Goal: Navigation & Orientation: Find specific page/section

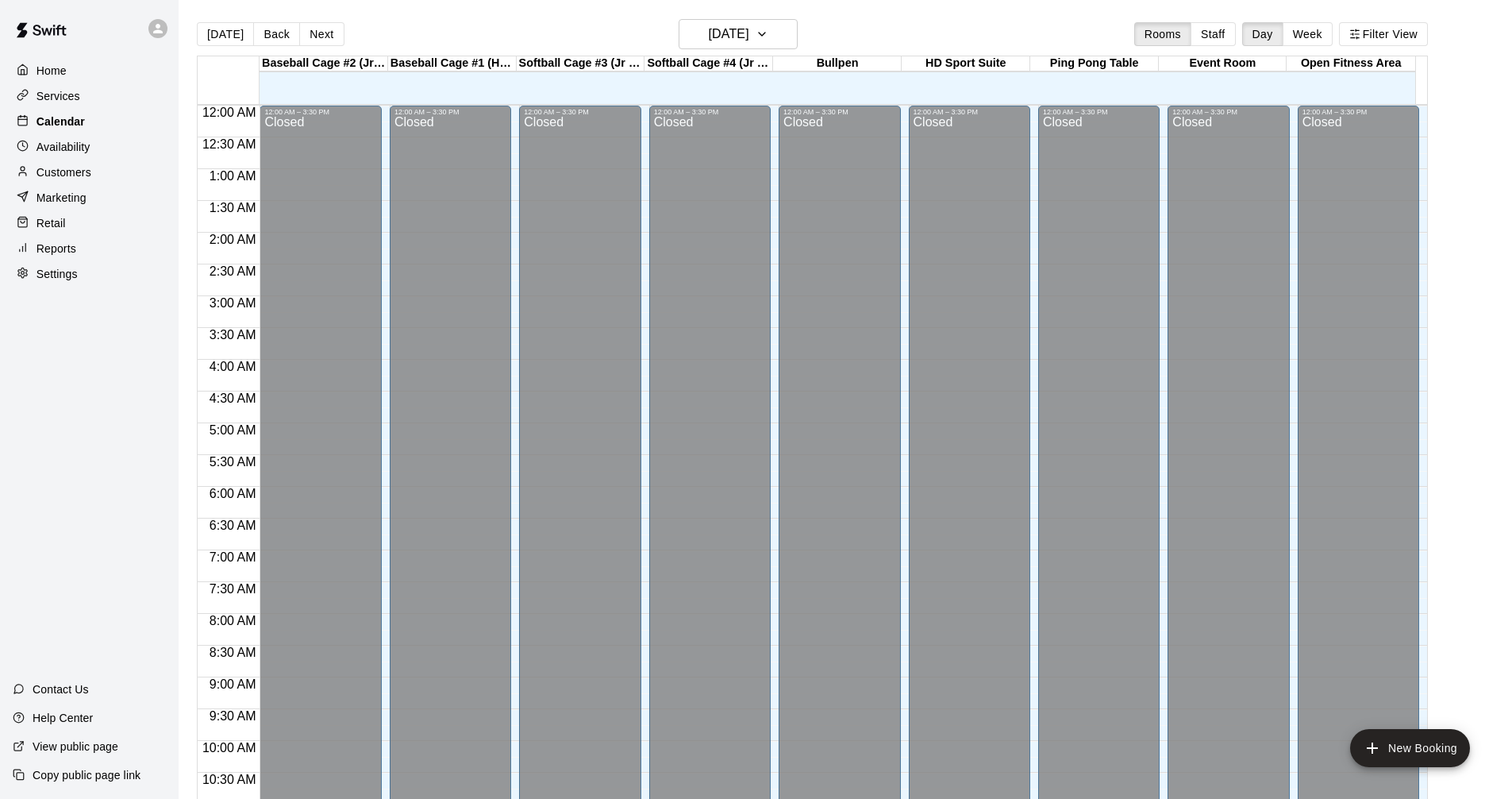
scroll to position [766, 0]
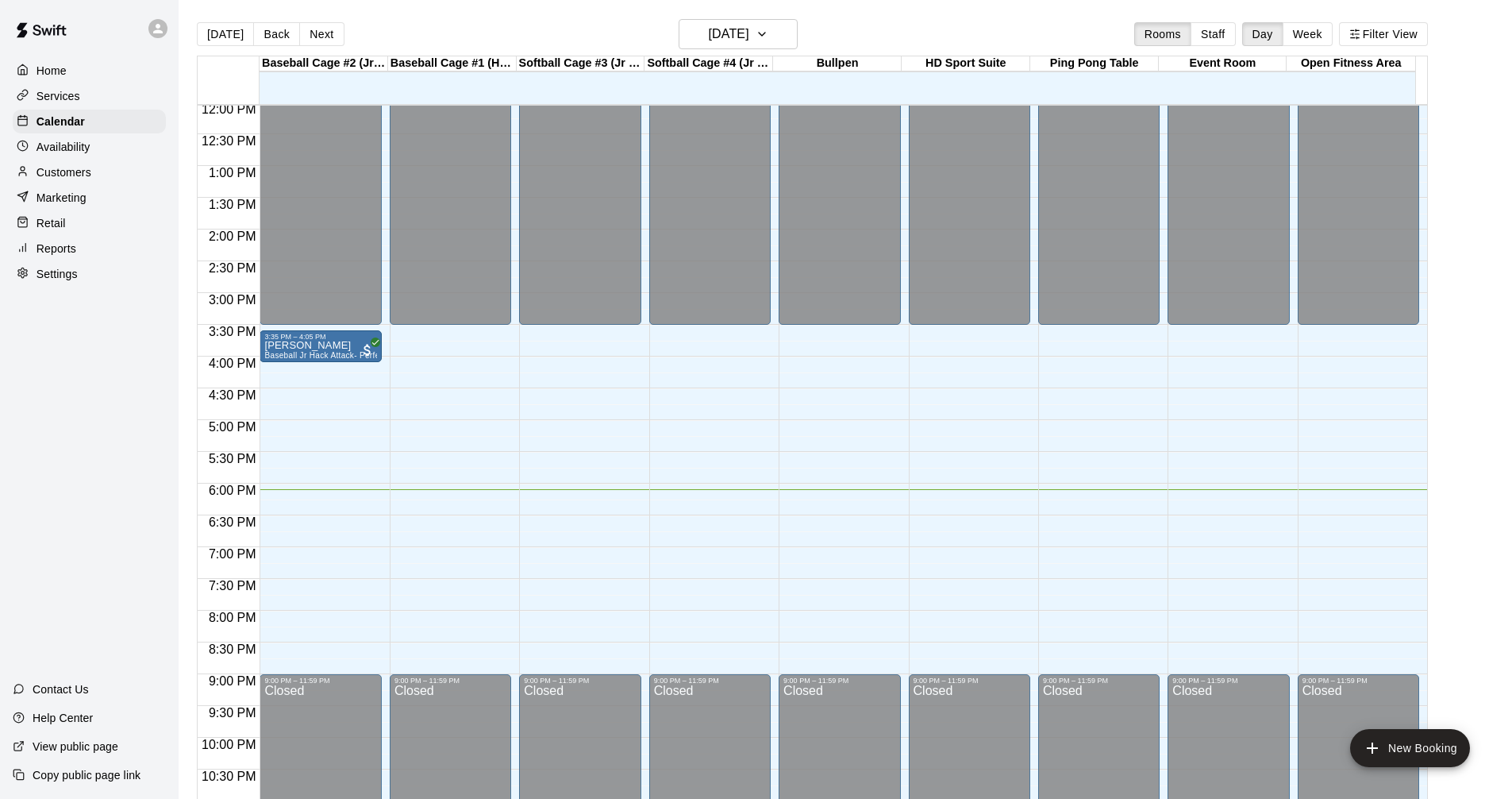
click at [87, 88] on div "Services" at bounding box center [89, 96] width 153 height 24
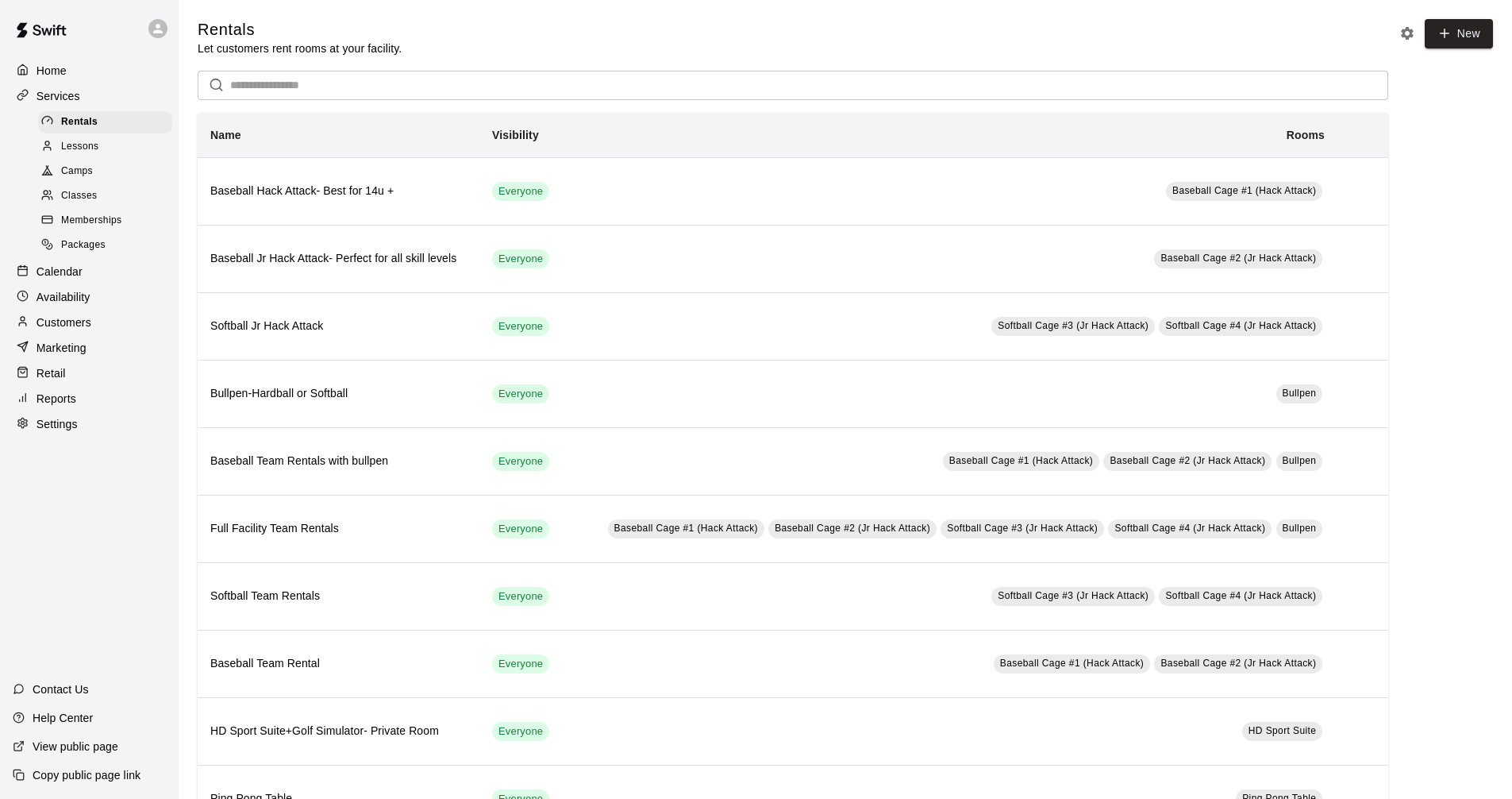
click at [76, 274] on p "Calendar" at bounding box center [59, 272] width 46 height 16
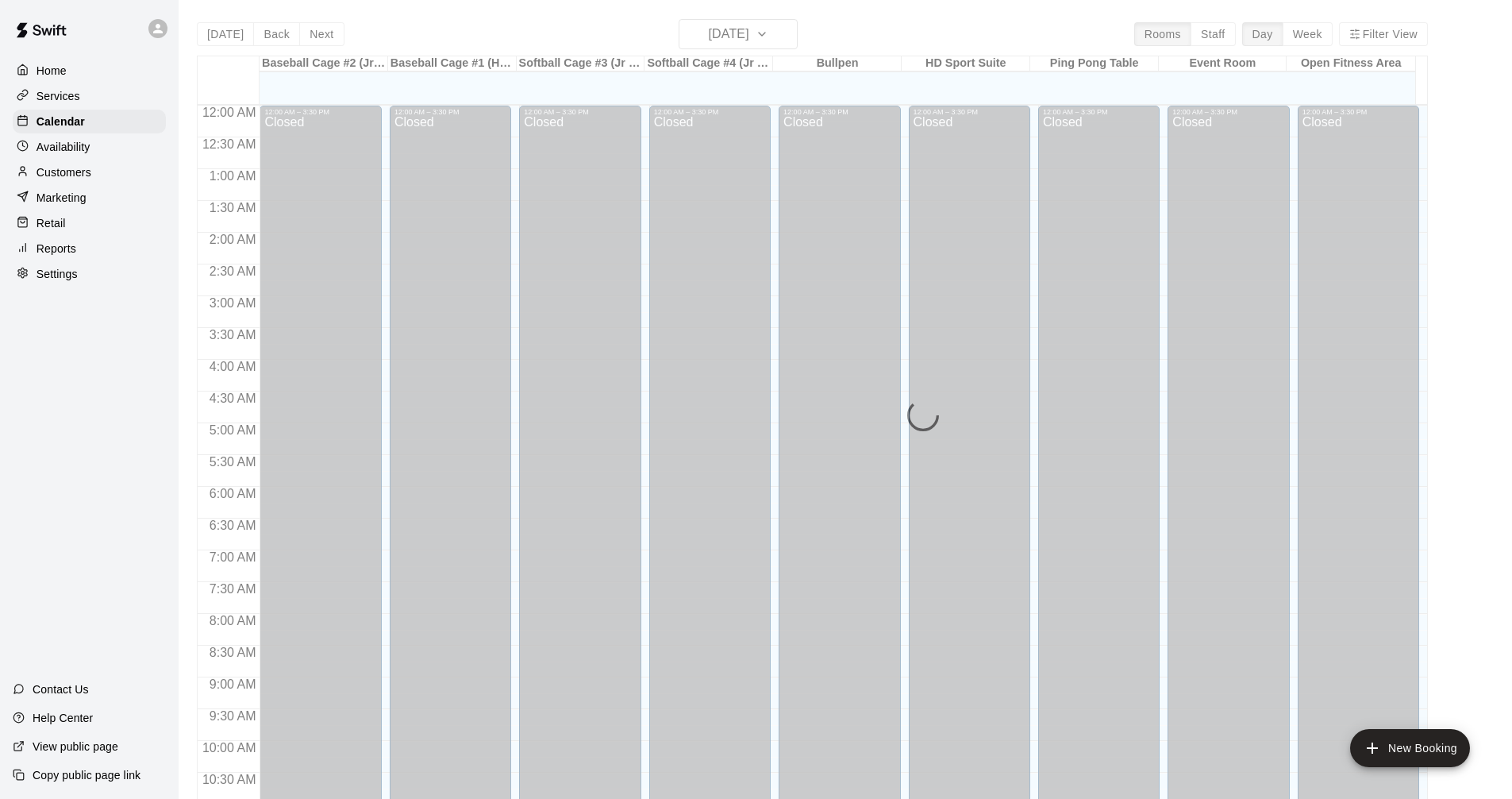
scroll to position [766, 0]
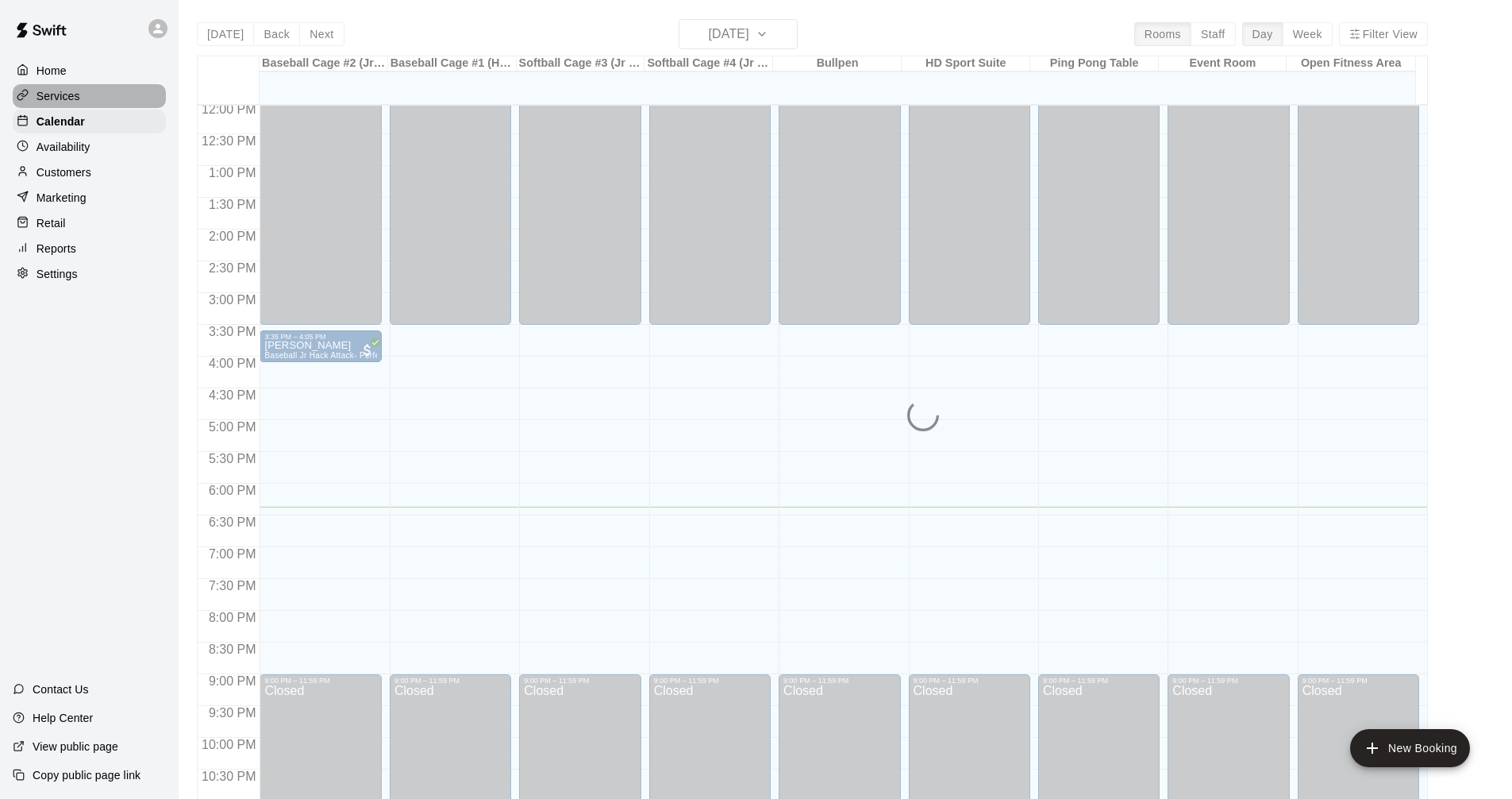
click at [73, 90] on p "Services" at bounding box center [58, 96] width 44 height 16
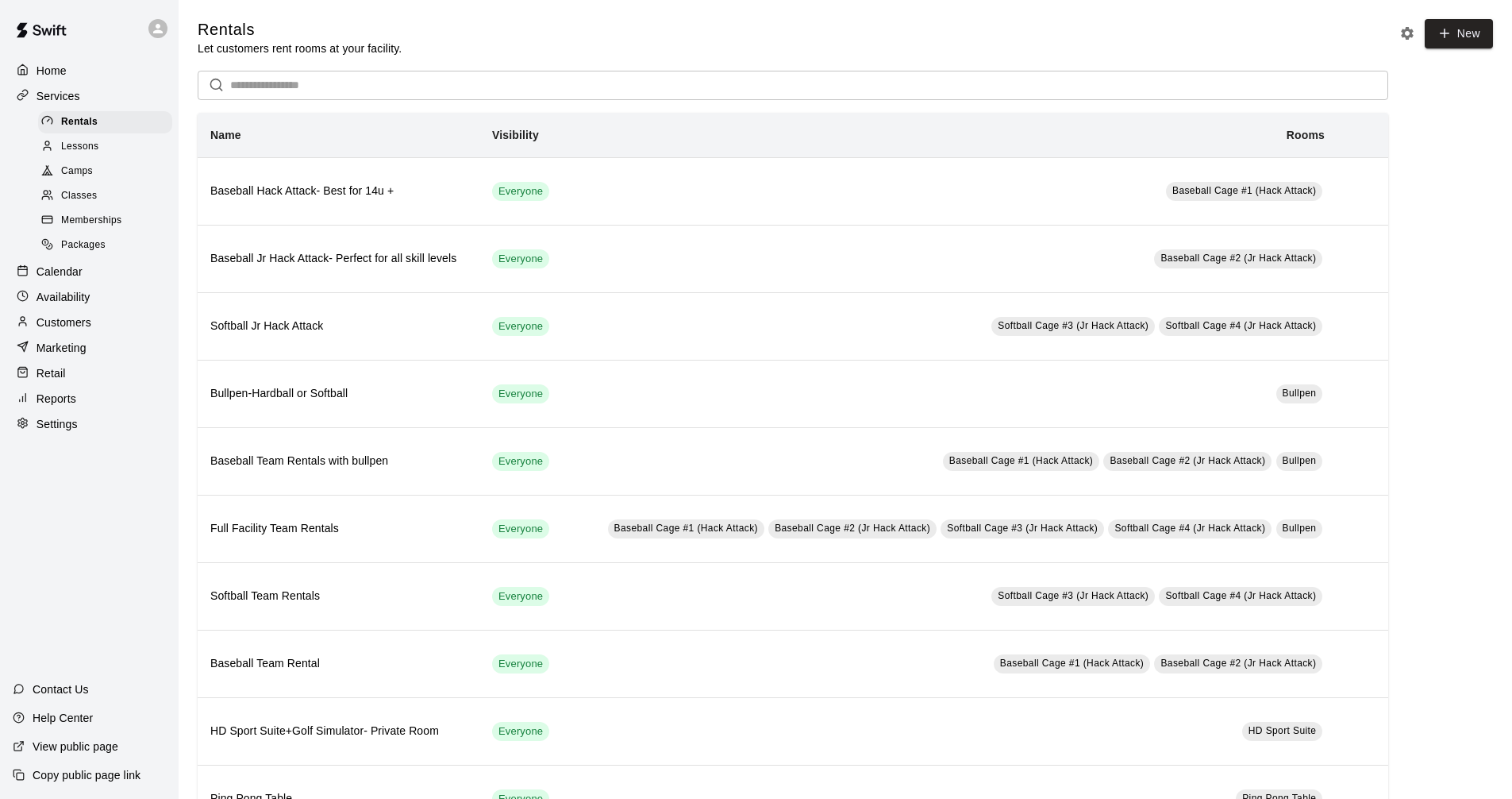
click at [91, 283] on div "Calendar" at bounding box center [89, 271] width 153 height 24
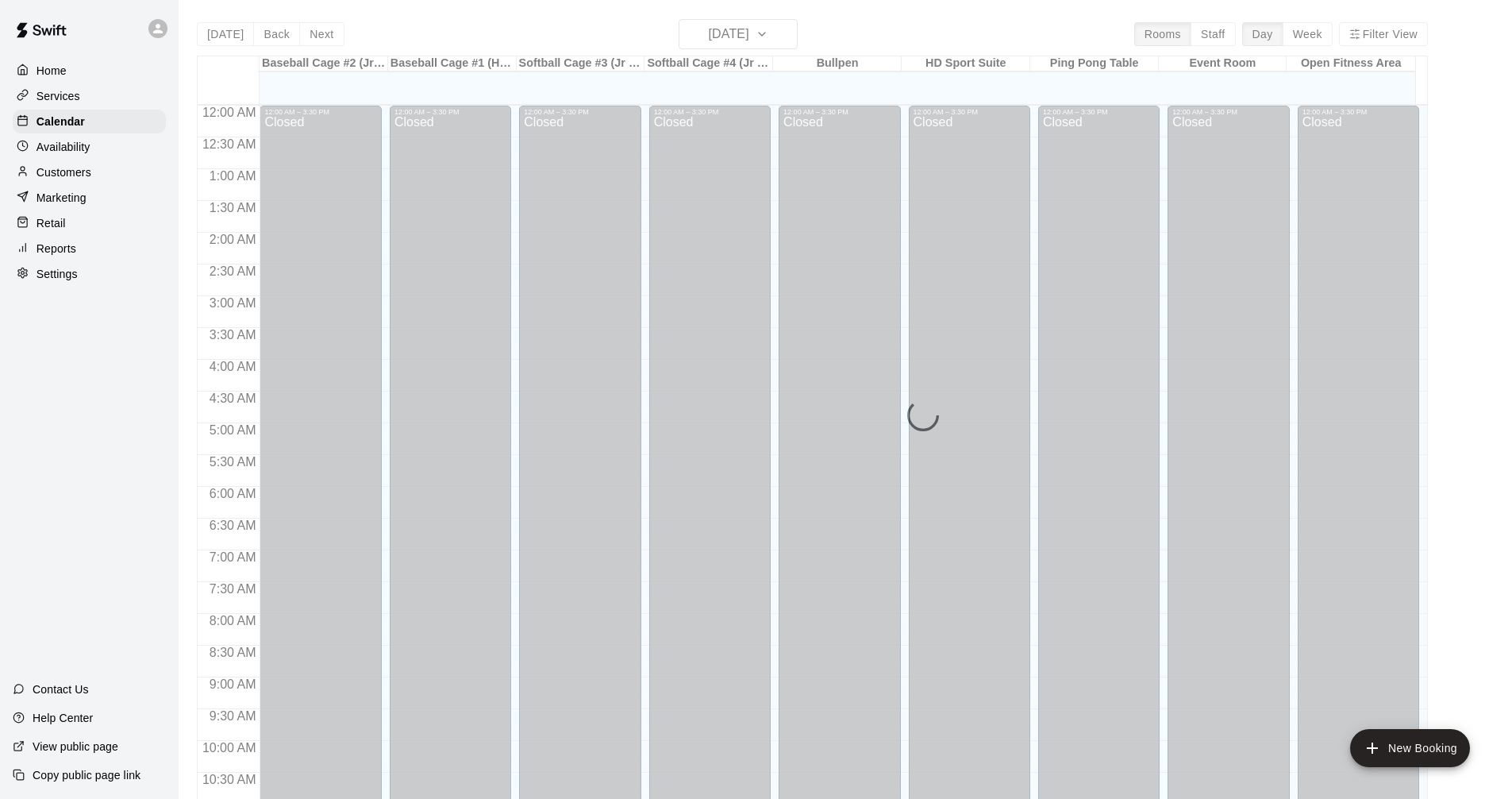
scroll to position [766, 0]
